Goal: Check status: Check status

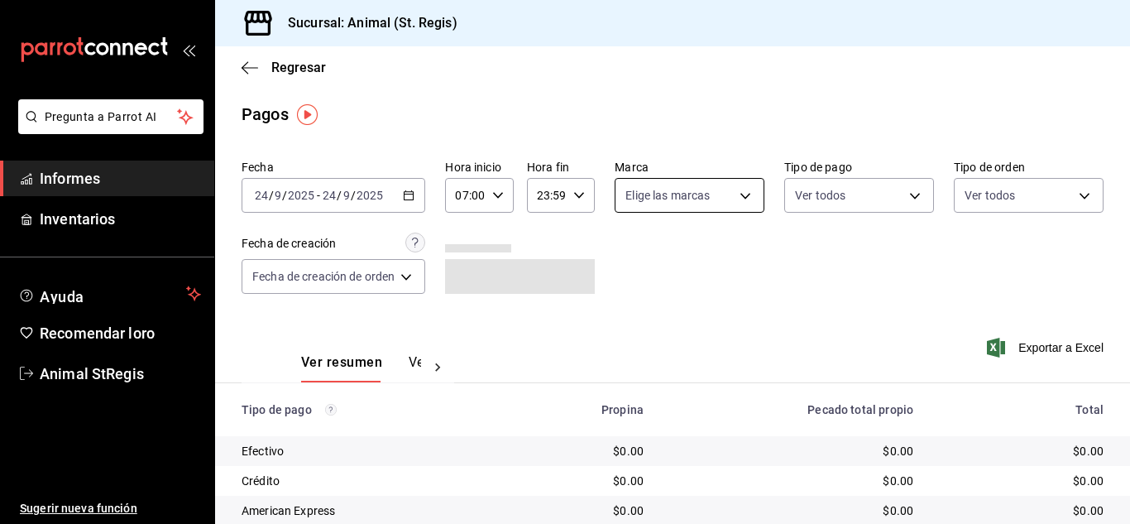
click at [685, 199] on body "Pregunta a Parrot AI Informes Inventarios Ayuda Recomendar loro Animal StRegis …" at bounding box center [565, 262] width 1130 height 524
click at [634, 261] on input "checkbox" at bounding box center [631, 259] width 15 height 15
checkbox input "true"
type input "3f39fcdc-c8c4-4fff-883a-47b345d9391c"
checkbox input "true"
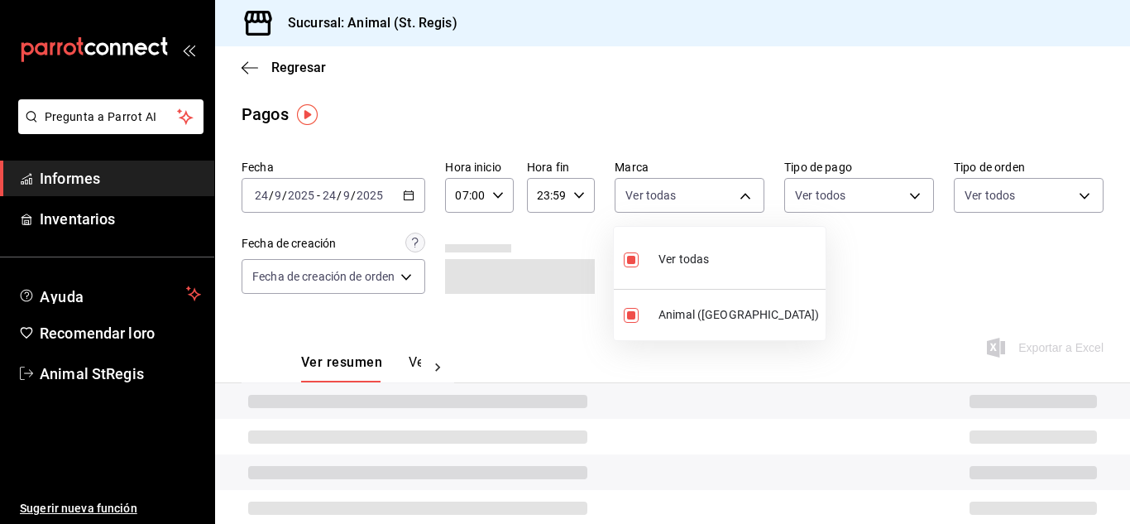
click at [818, 272] on div at bounding box center [565, 262] width 1130 height 524
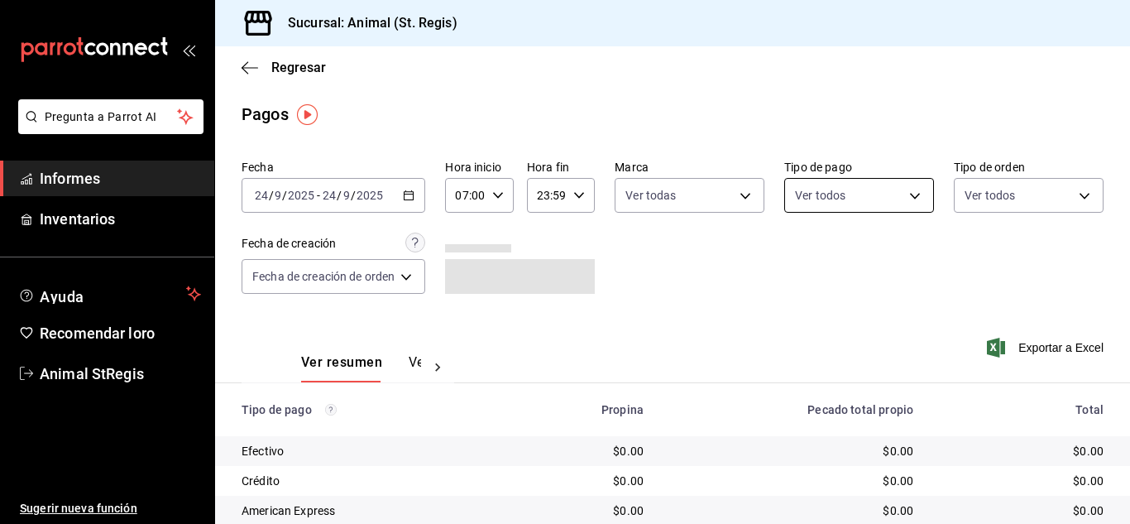
click at [840, 189] on body "Pregunta a Parrot AI Informes Inventarios Ayuda Recomendar loro Animal StRegis …" at bounding box center [565, 262] width 1130 height 524
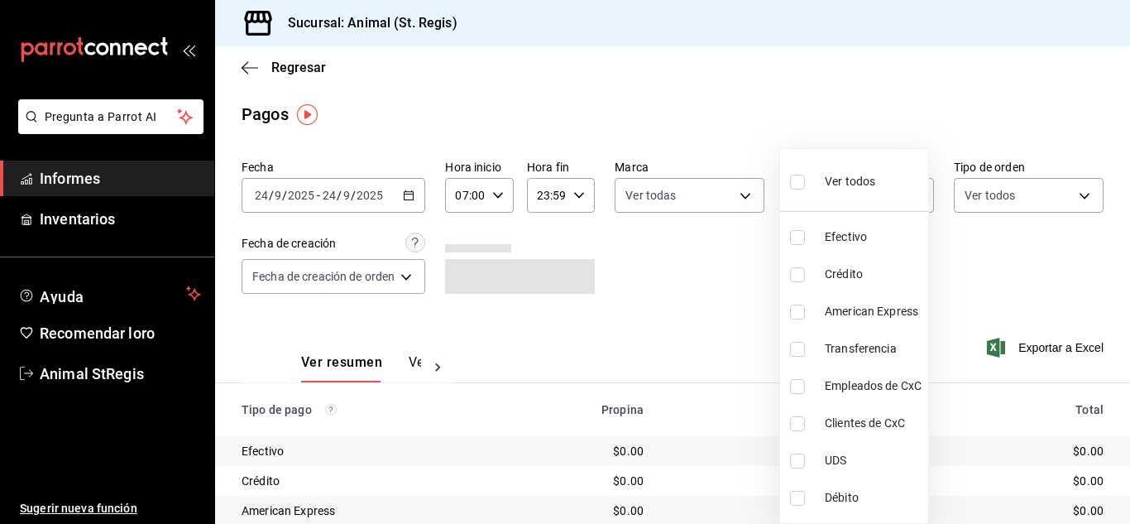
click at [801, 184] on input "checkbox" at bounding box center [797, 182] width 15 height 15
checkbox input "true"
type input "5a0f3365-d715-4940-adc4-656debb7822a,fc07b02b-84a7-4dba-9bff-98bba82b1290,ff2b0…"
checkbox input "true"
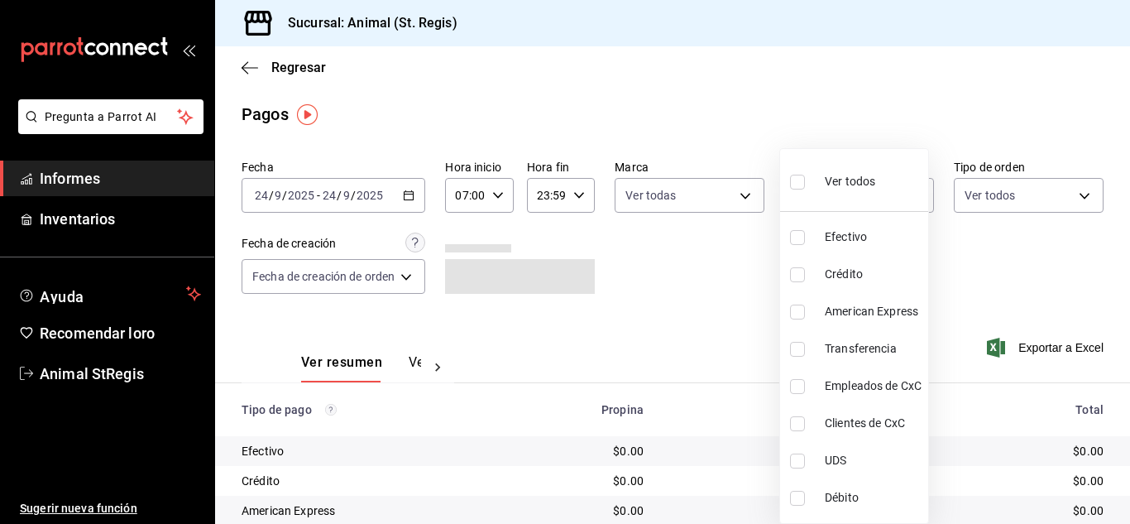
checkbox input "true"
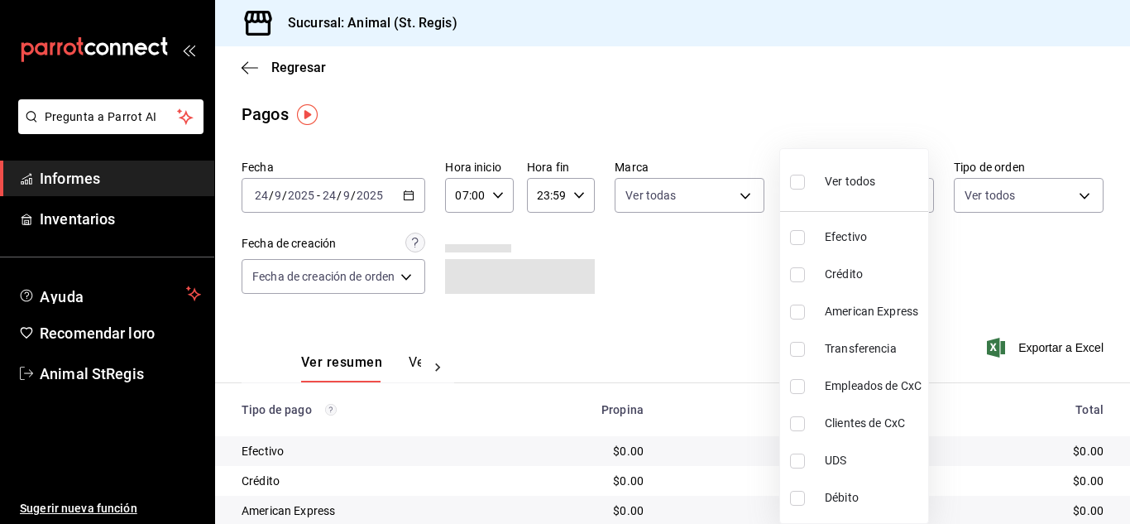
checkbox input "true"
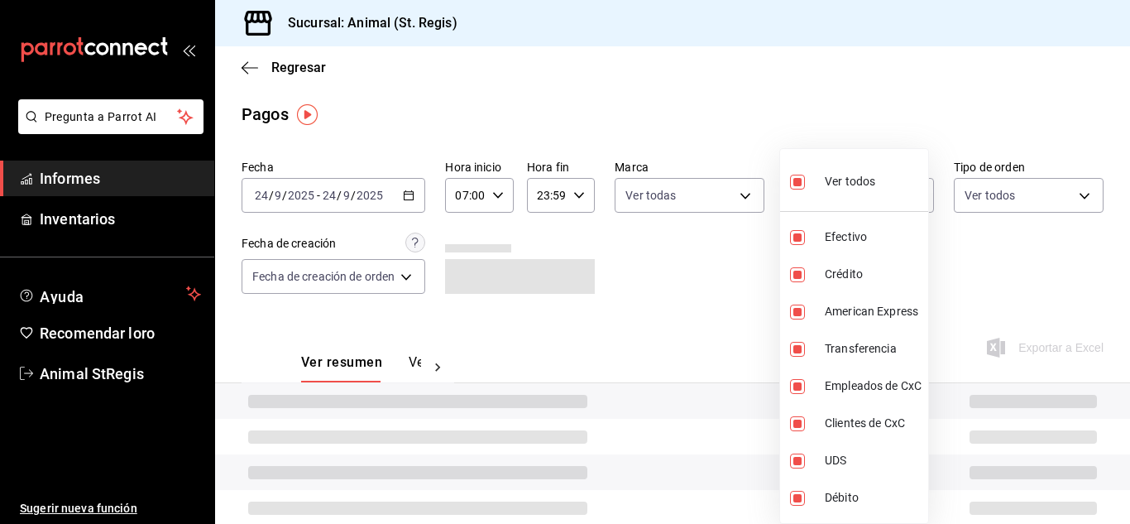
click at [774, 145] on div at bounding box center [565, 262] width 1130 height 524
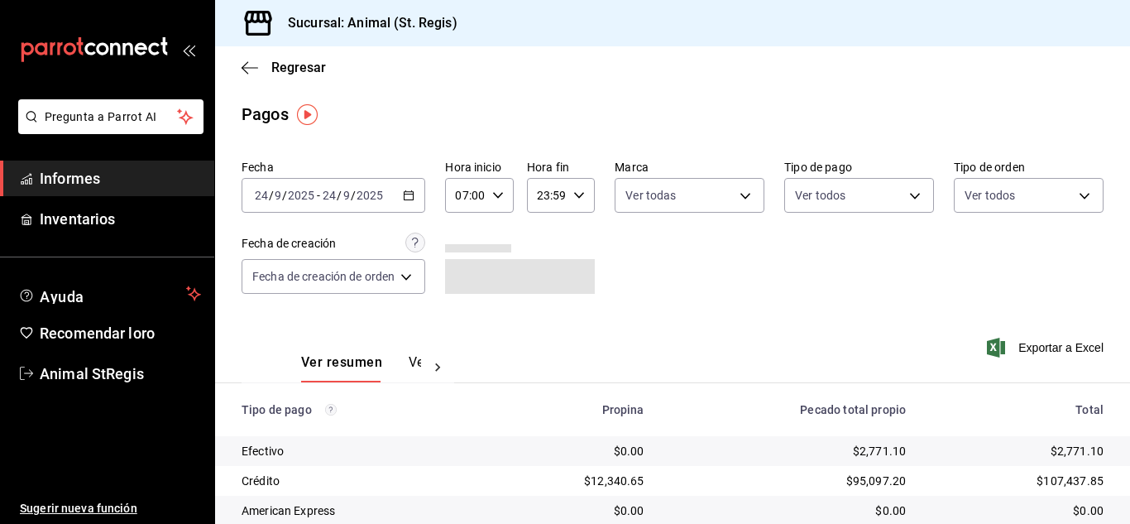
click at [774, 145] on div "Ver todos Efectivo Crédito American Express Transferencia Empleados de CxC Clie…" at bounding box center [565, 262] width 1130 height 524
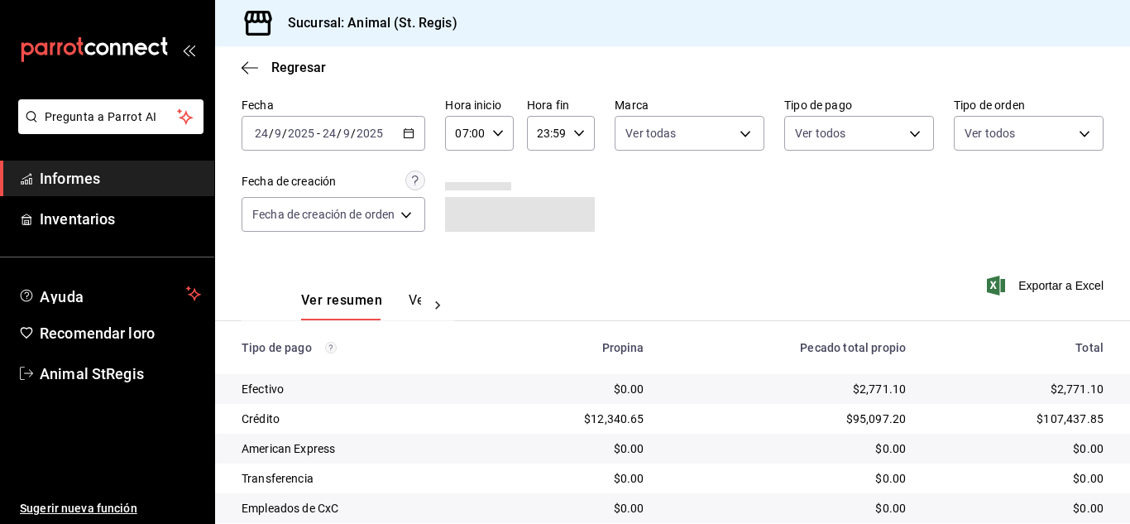
scroll to position [208, 0]
